Goal: Task Accomplishment & Management: Complete application form

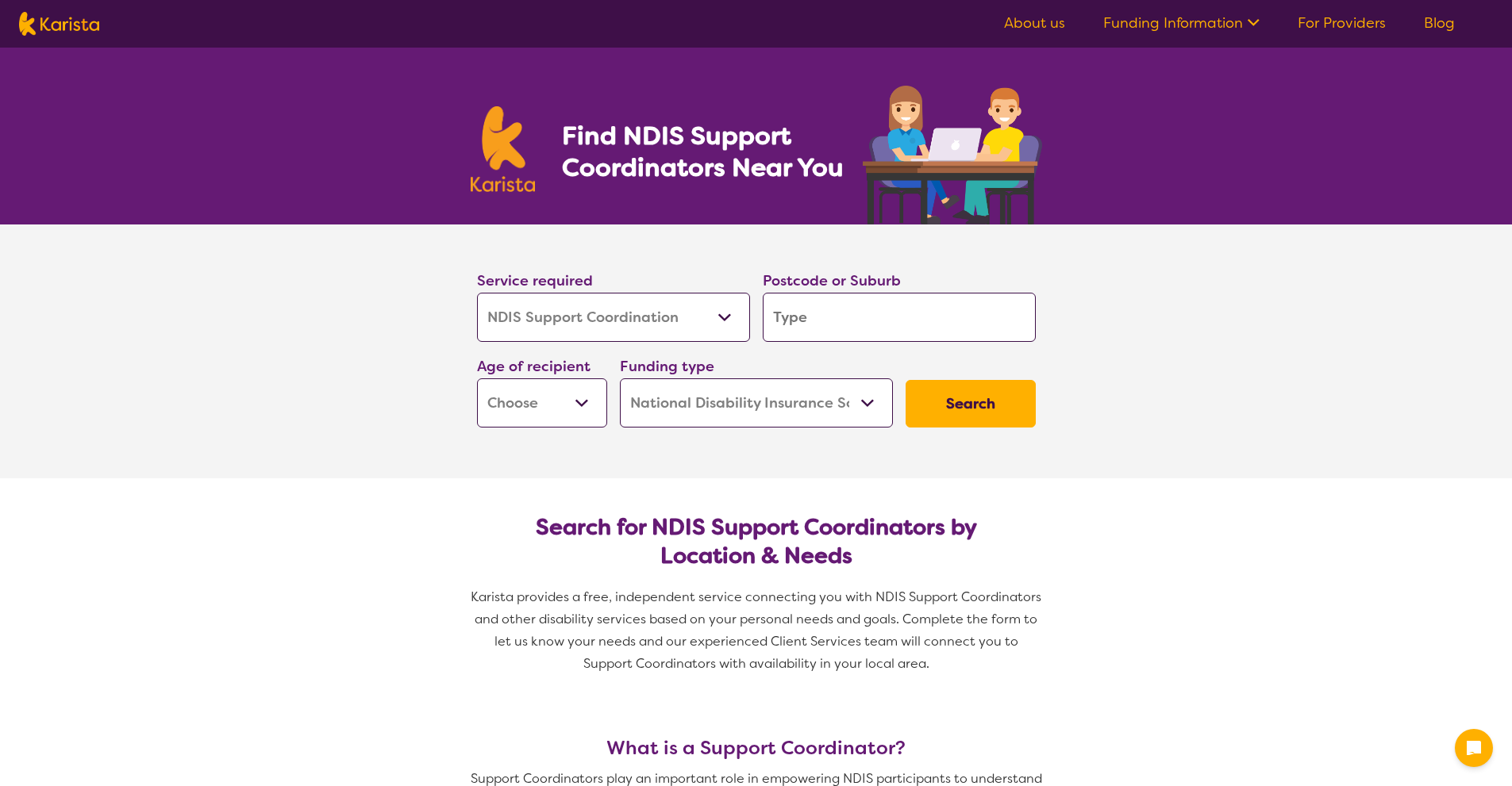
select select "NDIS Support Coordination"
select select "NDIS"
select select "NDIS Support Coordination"
select select "NDIS"
drag, startPoint x: 0, startPoint y: 0, endPoint x: 679, endPoint y: 394, distance: 785.0
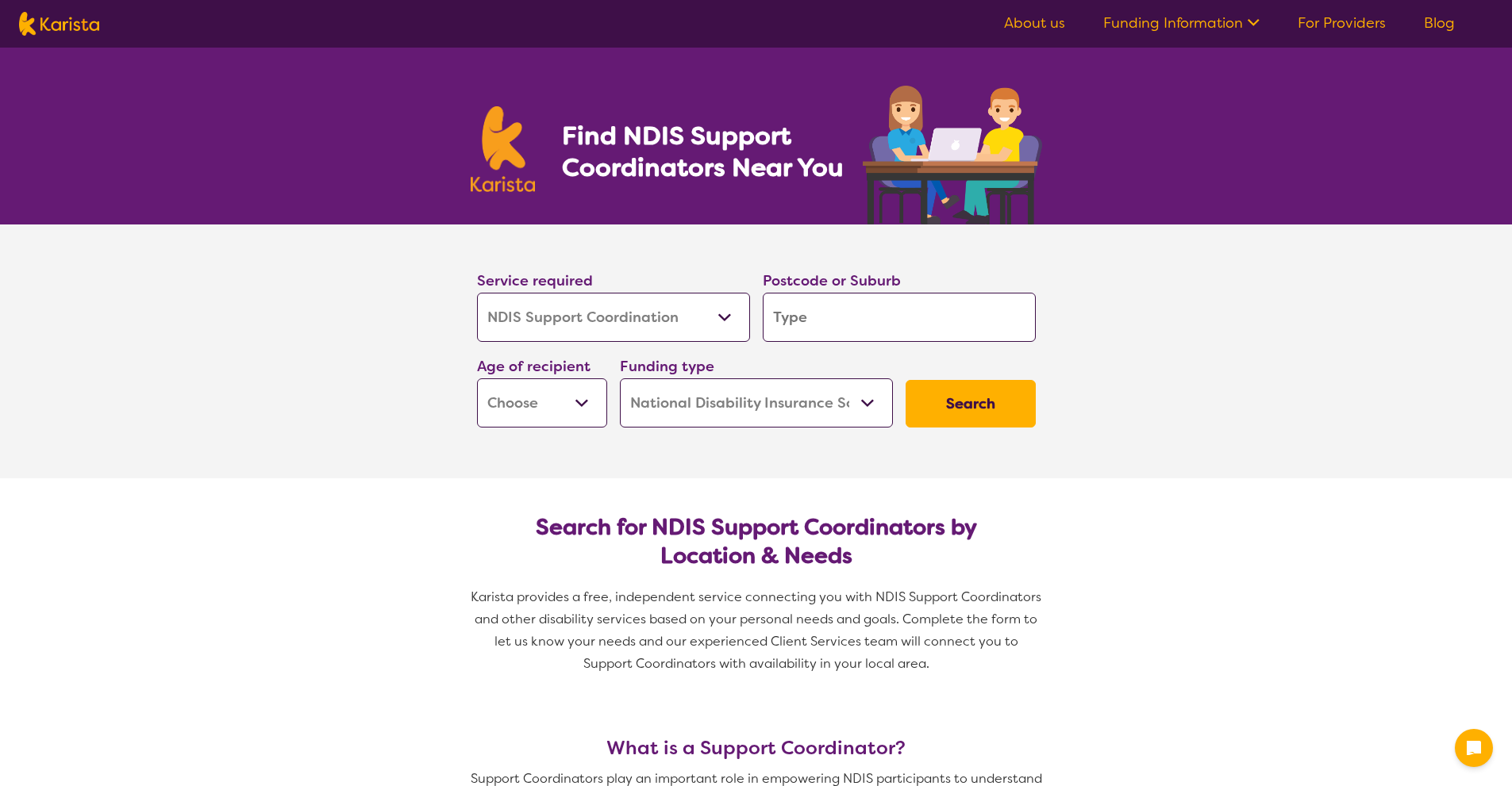
click at [678, 394] on select "Home Care Package (HCP) National Disability Insurance Scheme (NDIS) I don't know" at bounding box center [756, 403] width 273 height 50
click at [681, 398] on select "Home Care Package (HCP) National Disability Insurance Scheme (NDIS) I don't know" at bounding box center [756, 403] width 273 height 50
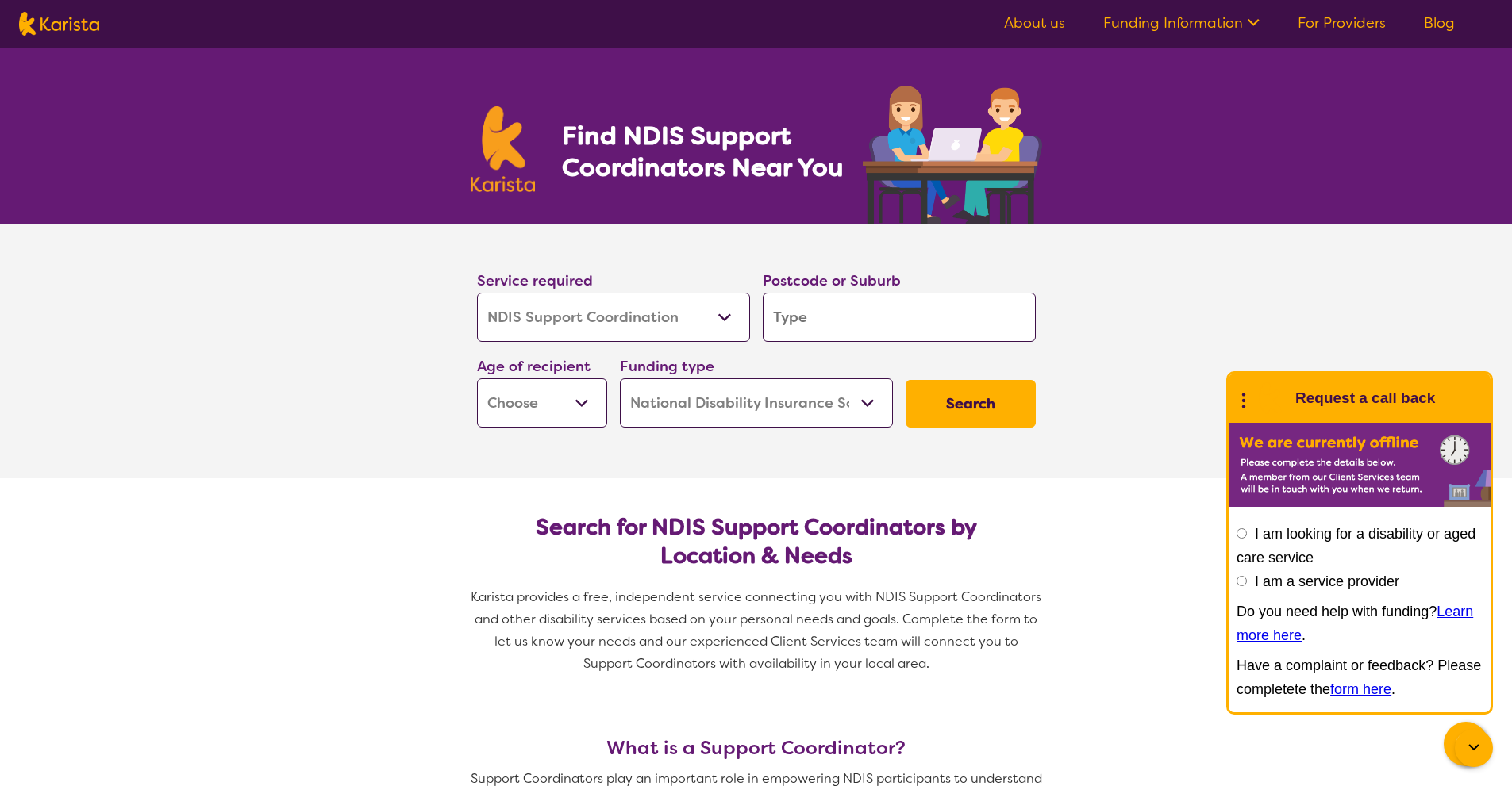
click at [909, 320] on input "search" at bounding box center [898, 318] width 273 height 50
type input "3"
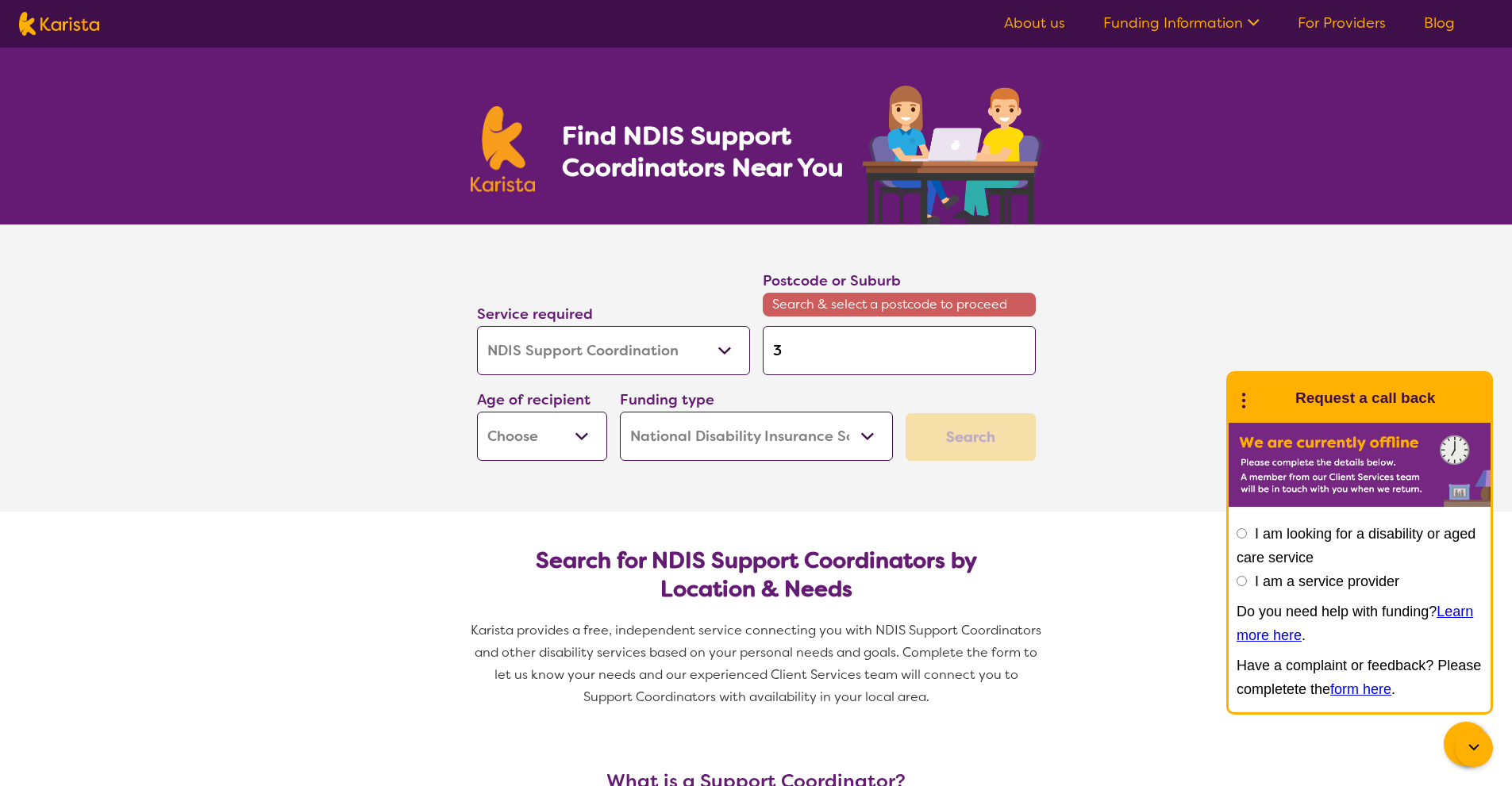
type input "32"
type input "321"
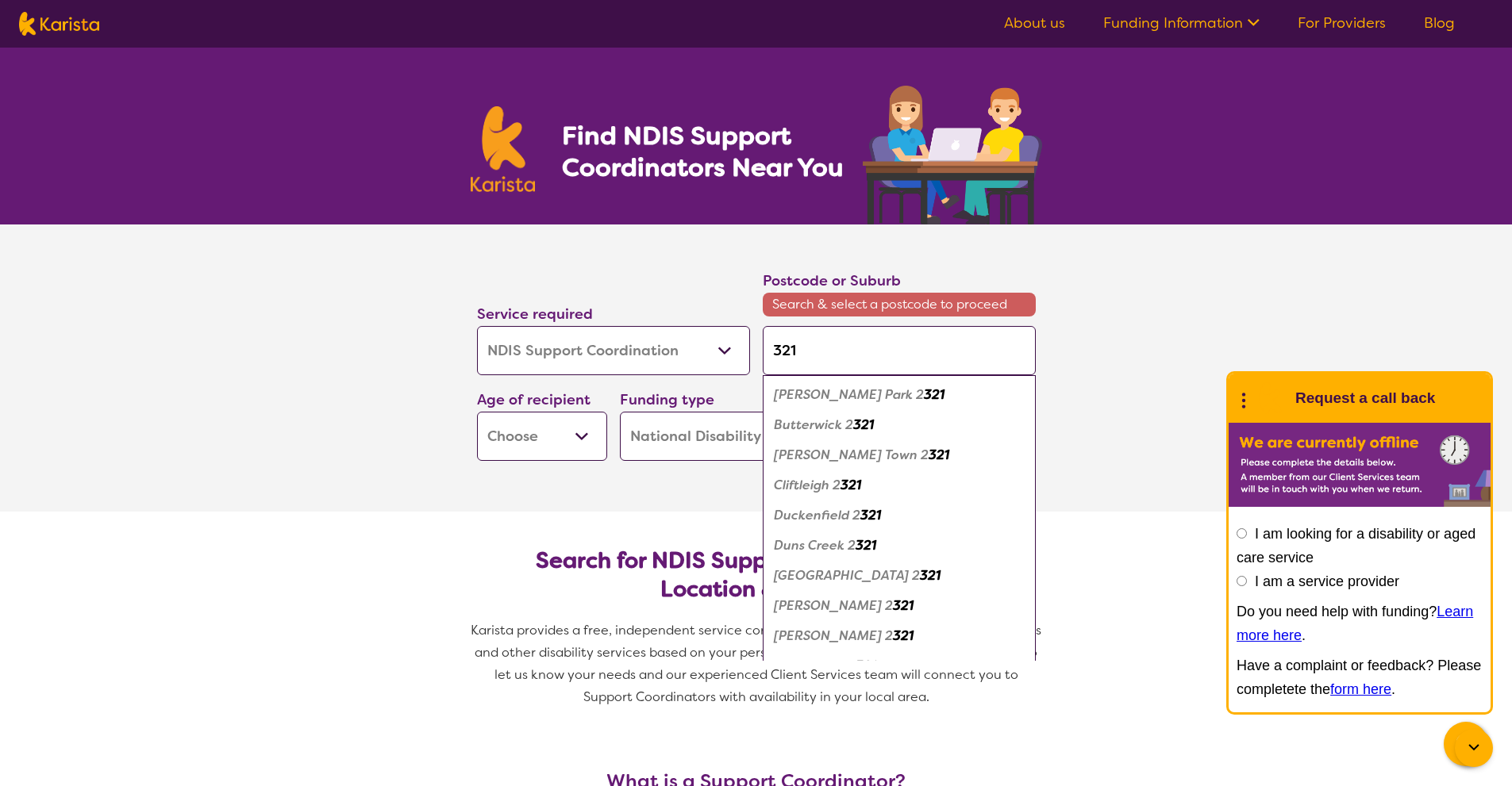
type input "3217"
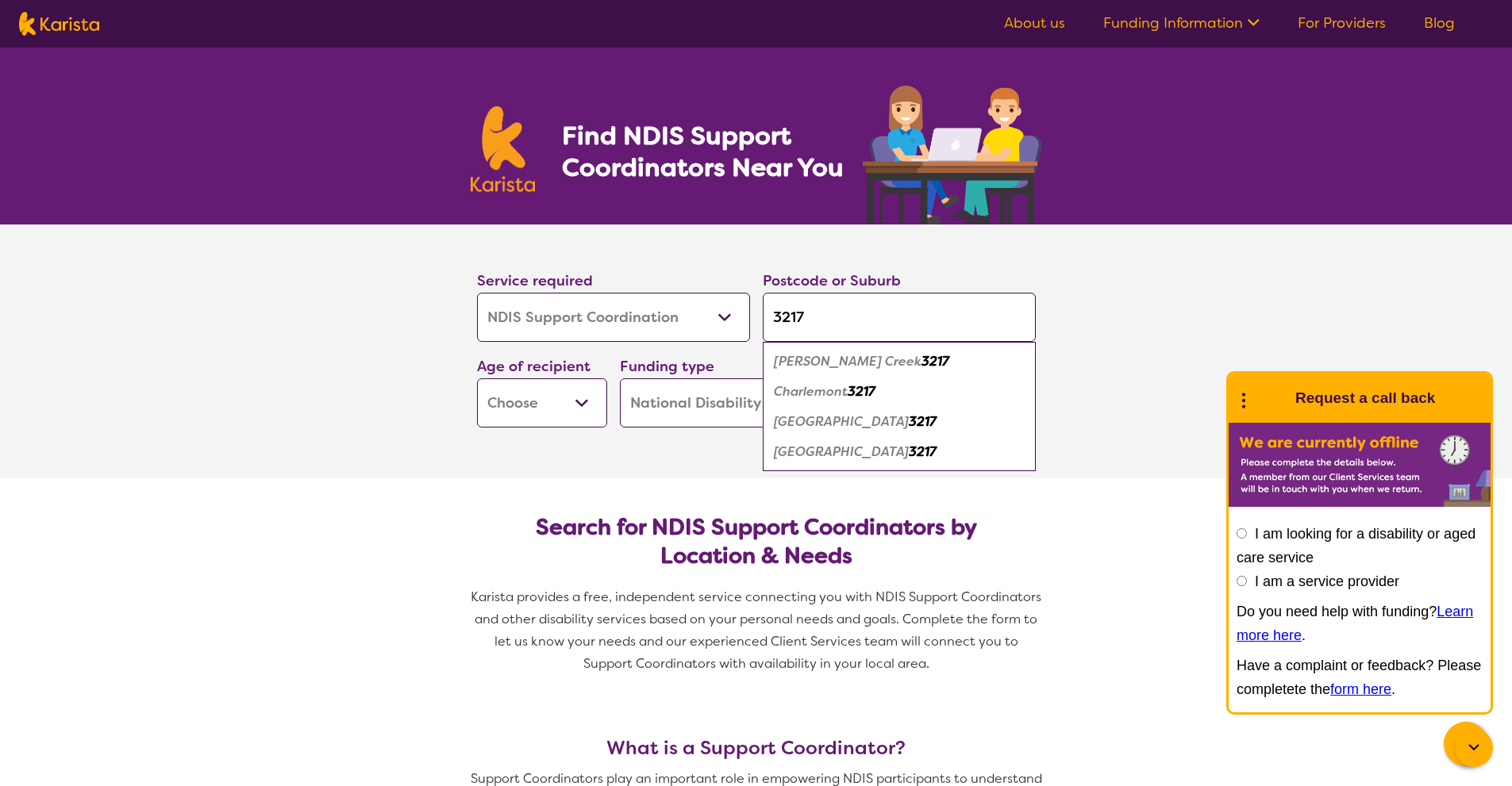
click at [862, 359] on em "[PERSON_NAME] Creek" at bounding box center [847, 361] width 148 height 17
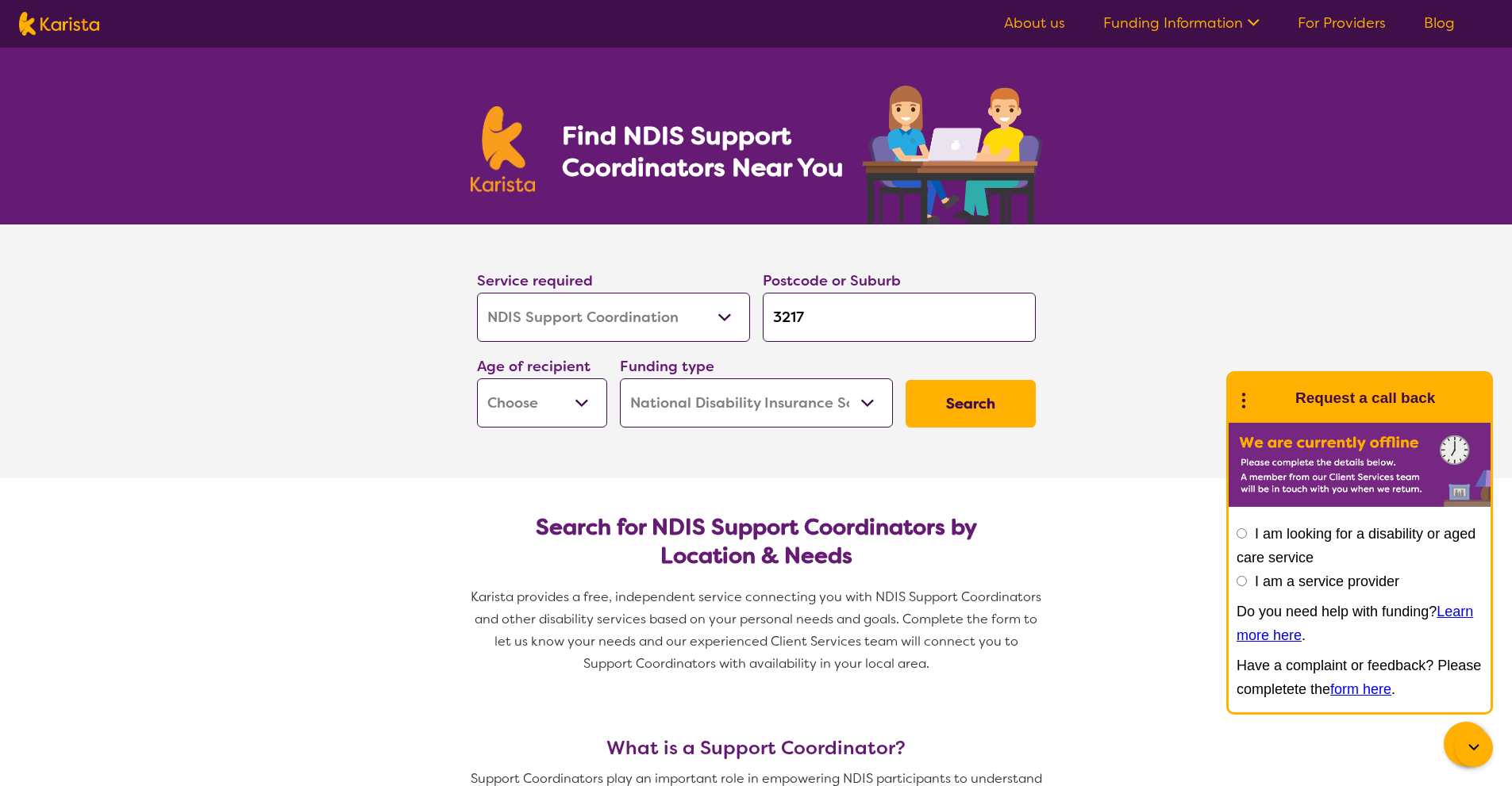
click at [860, 329] on input "3217" at bounding box center [898, 318] width 273 height 50
click at [888, 315] on input "3217" at bounding box center [898, 318] width 273 height 50
type input "3217"
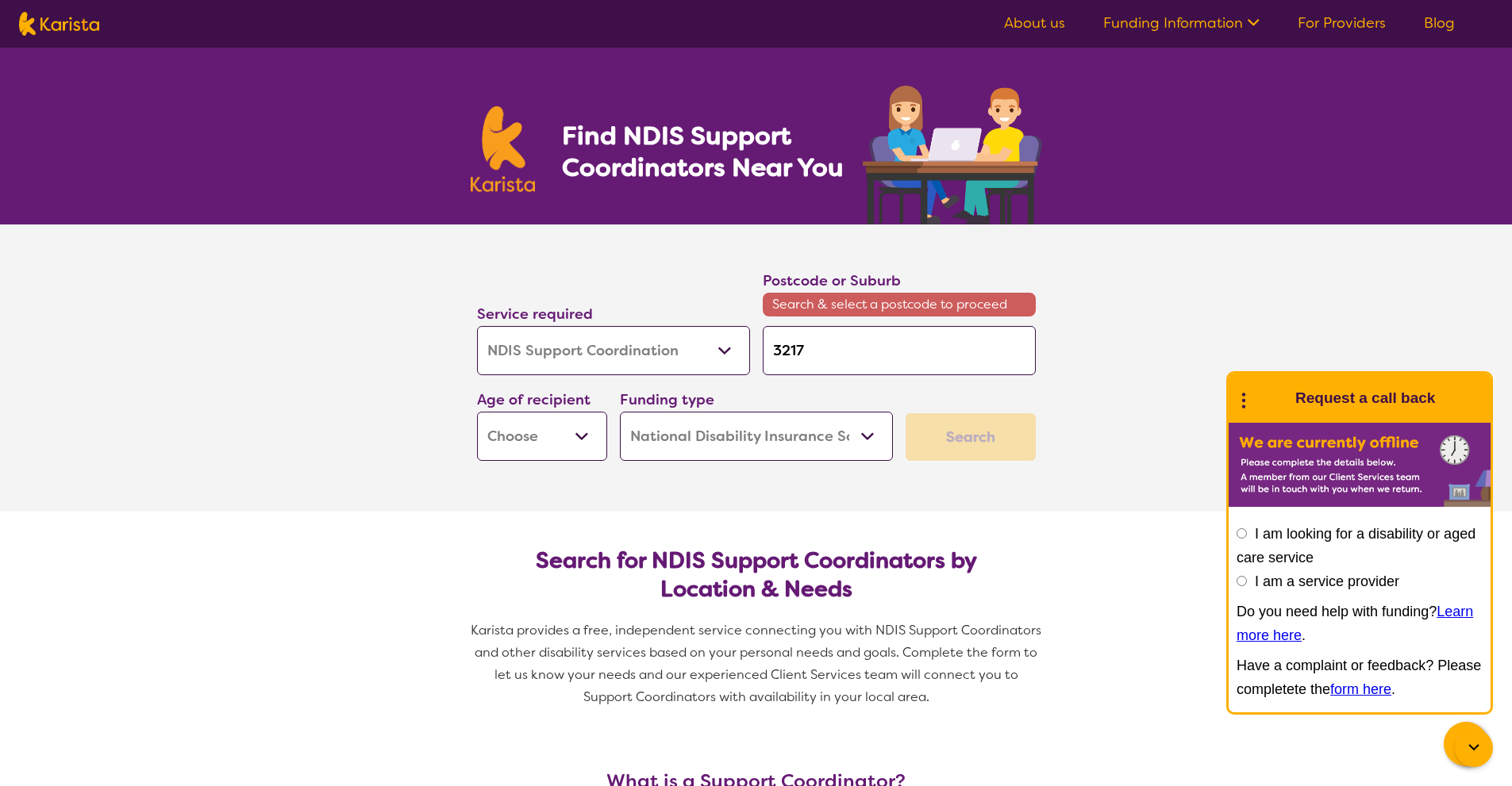
type input "3217"
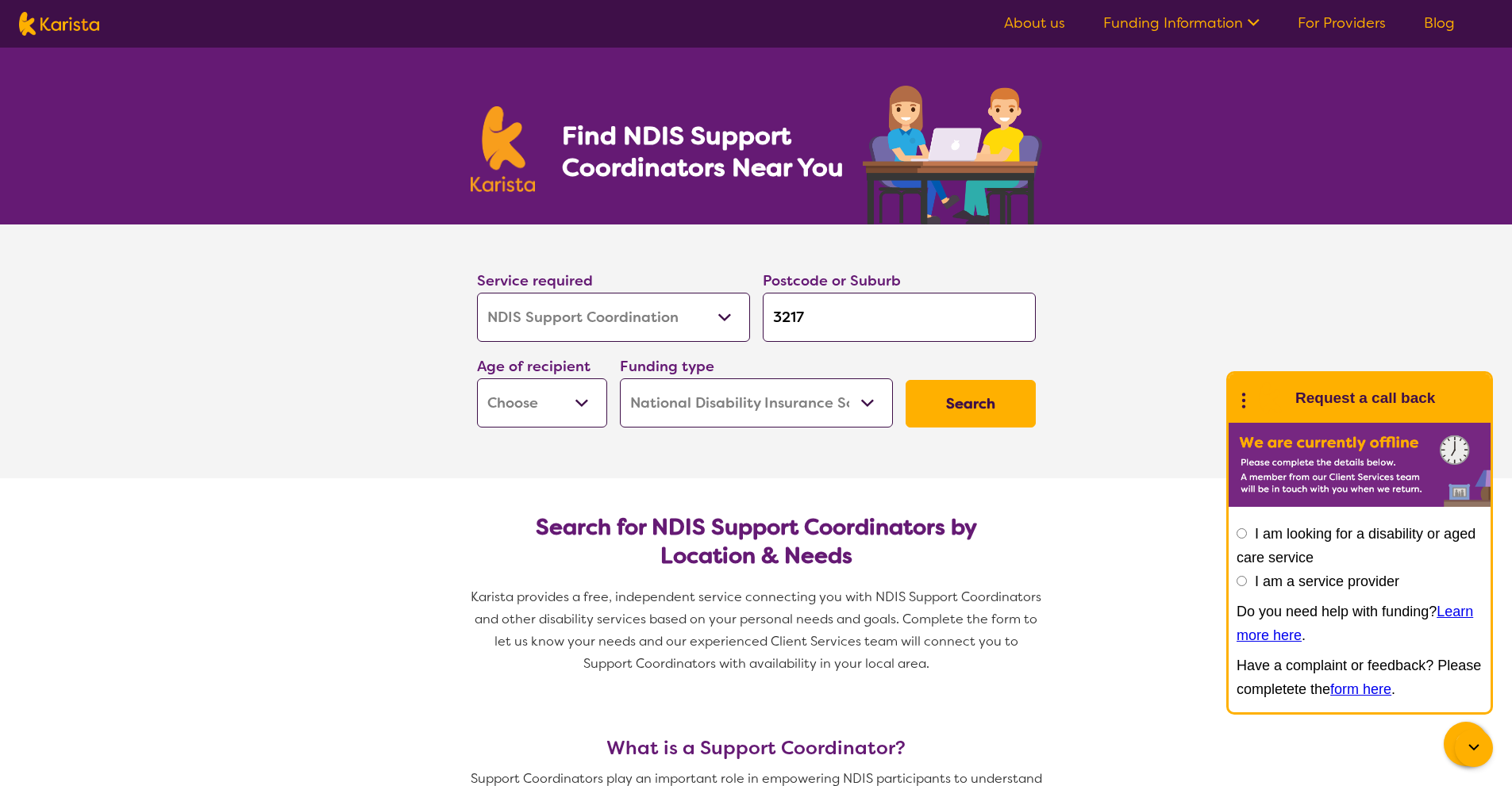
click at [906, 380] on button "Search" at bounding box center [971, 404] width 130 height 48
click at [527, 417] on select "Early Childhood - 0 to 9 Child - 10 to 11 Adolescent - 12 to 17 Adult - 18 to 6…" at bounding box center [542, 403] width 130 height 50
select select "AD"
click at [477, 378] on select "Early Childhood - 0 to 9 Child - 10 to 11 Adolescent - 12 to 17 Adult - 18 to 6…" at bounding box center [542, 403] width 130 height 50
select select "AD"
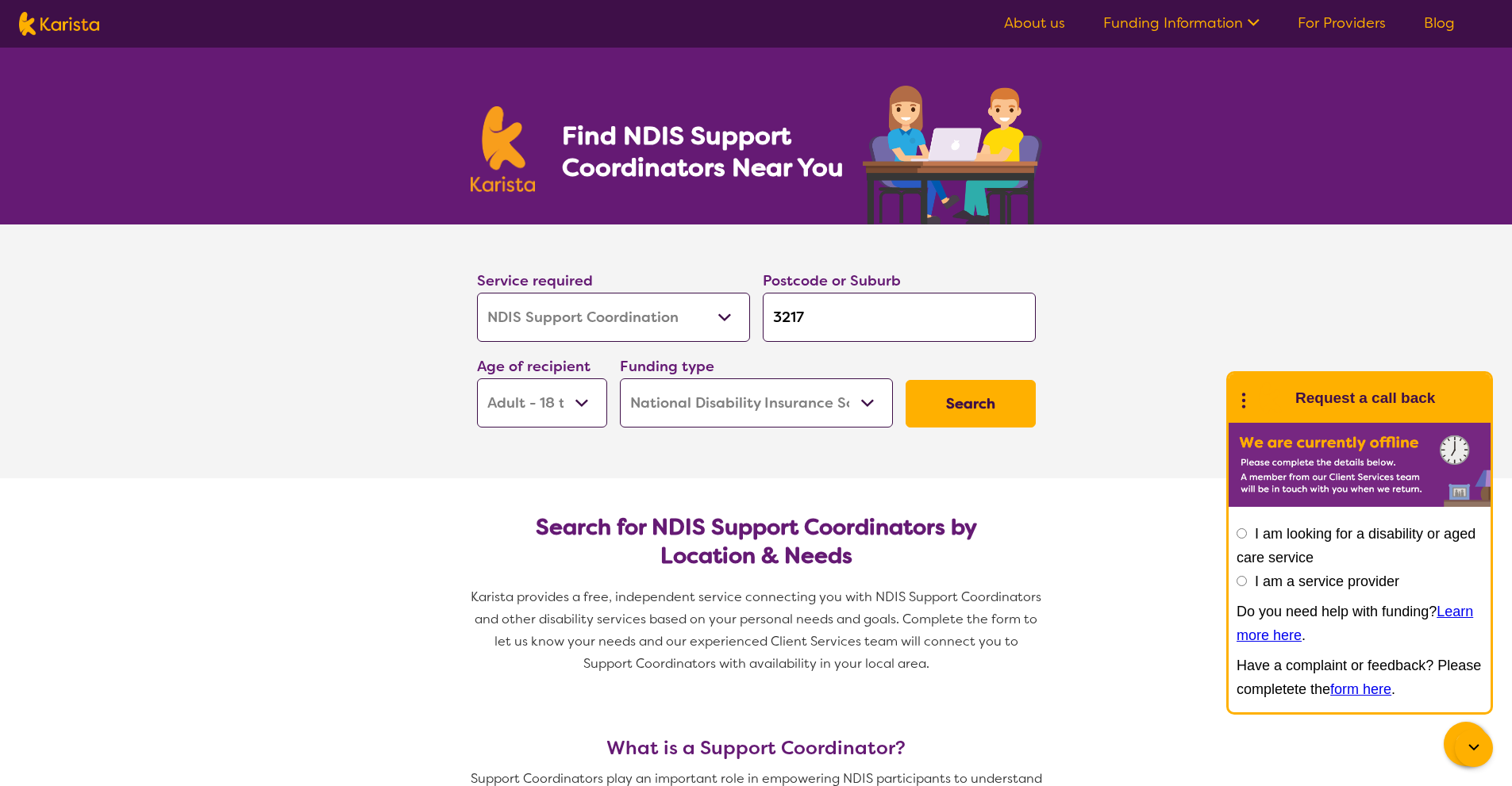
click at [968, 420] on button "Search" at bounding box center [971, 404] width 130 height 48
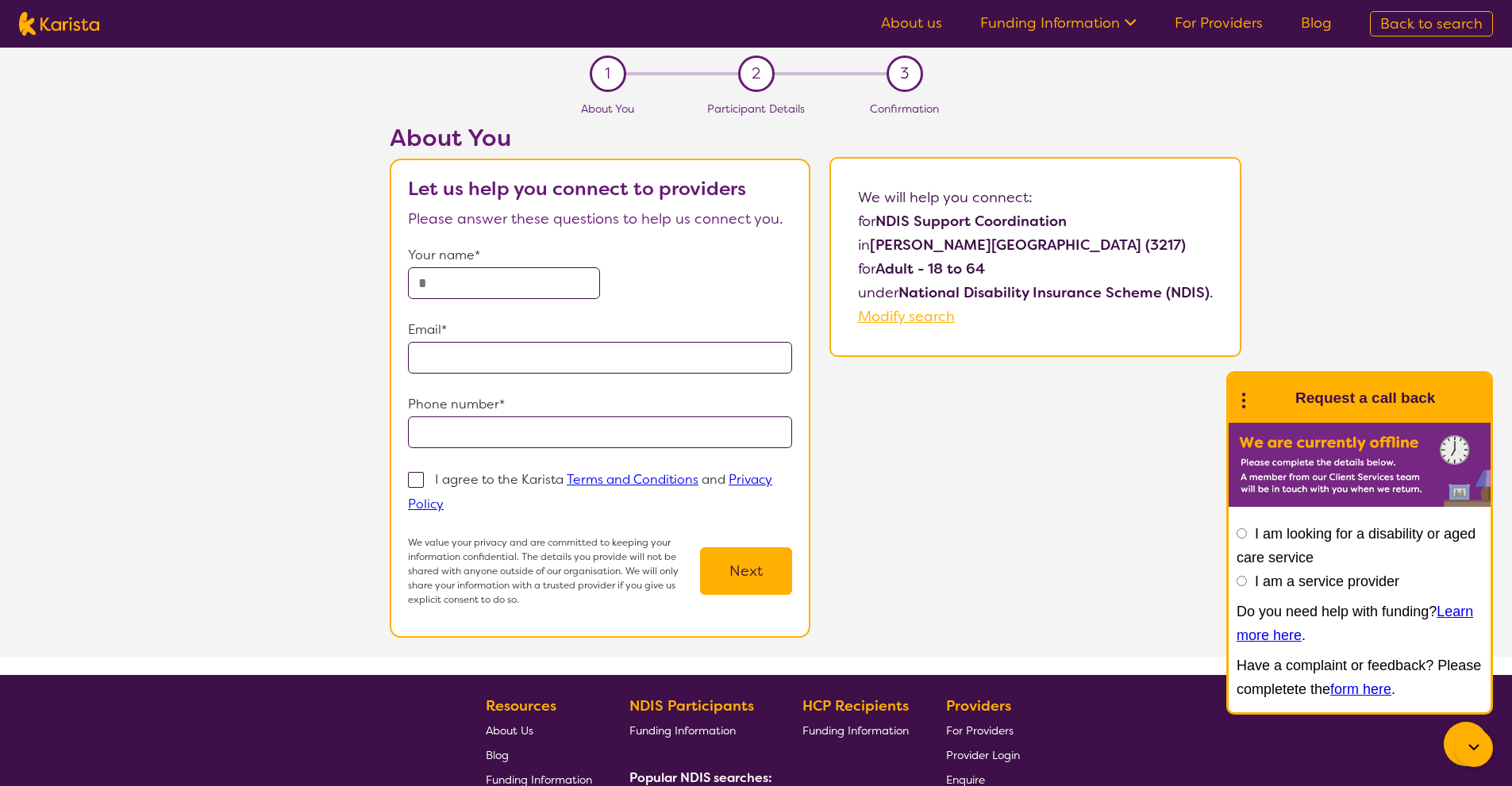
click at [543, 282] on input "text" at bounding box center [503, 283] width 192 height 32
type input "**********"
click at [416, 492] on div "I agree to the Karista Terms and Conditions and Privacy Policy" at bounding box center [600, 492] width 384 height 50
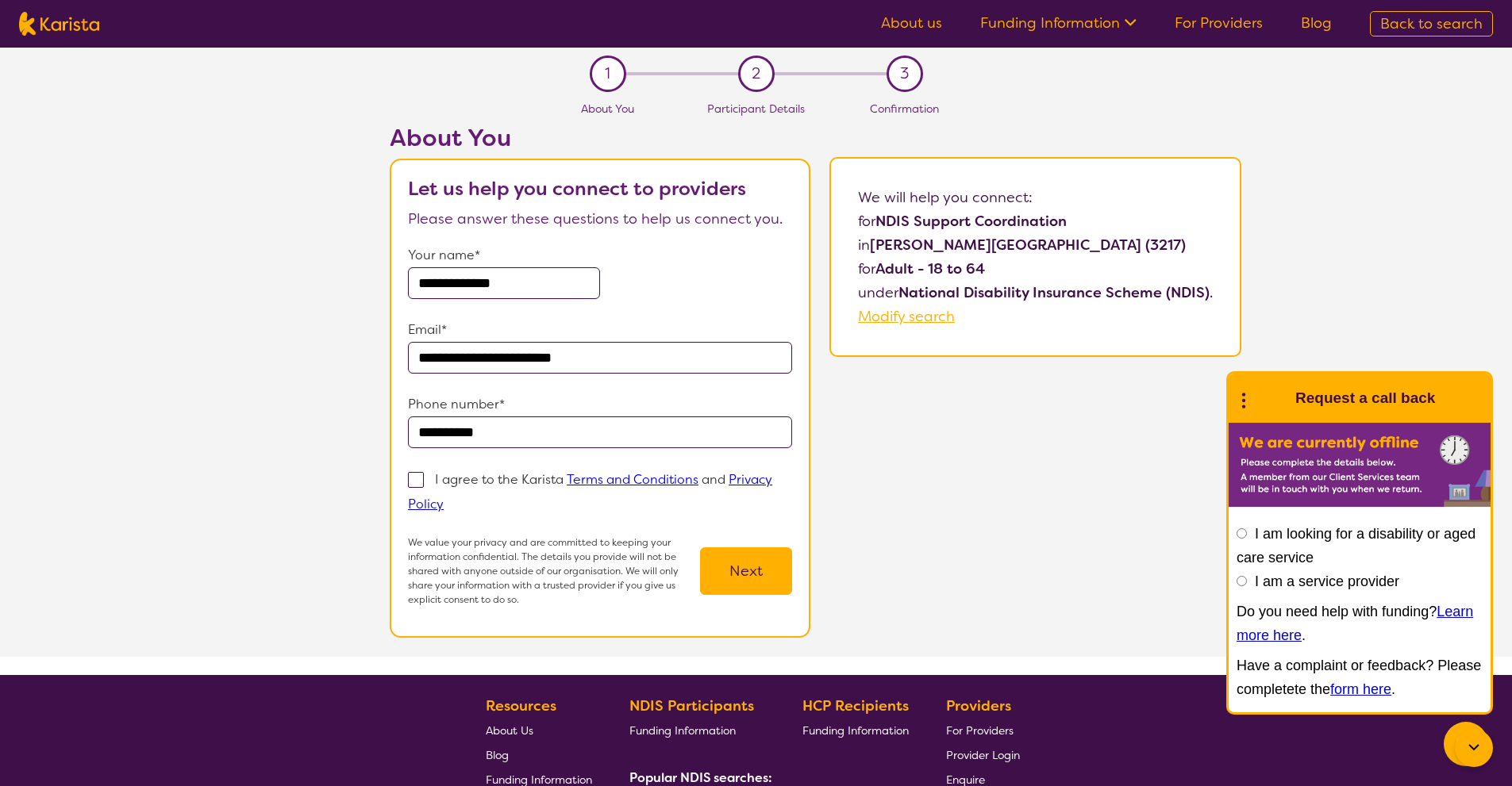
click at [417, 469] on div "I agree to the Karista Terms and Conditions and Privacy Policy" at bounding box center [600, 492] width 384 height 50
click at [416, 491] on div "I agree to the Karista Terms and Conditions and Privacy Policy" at bounding box center [600, 492] width 384 height 50
